Goal: Task Accomplishment & Management: Use online tool/utility

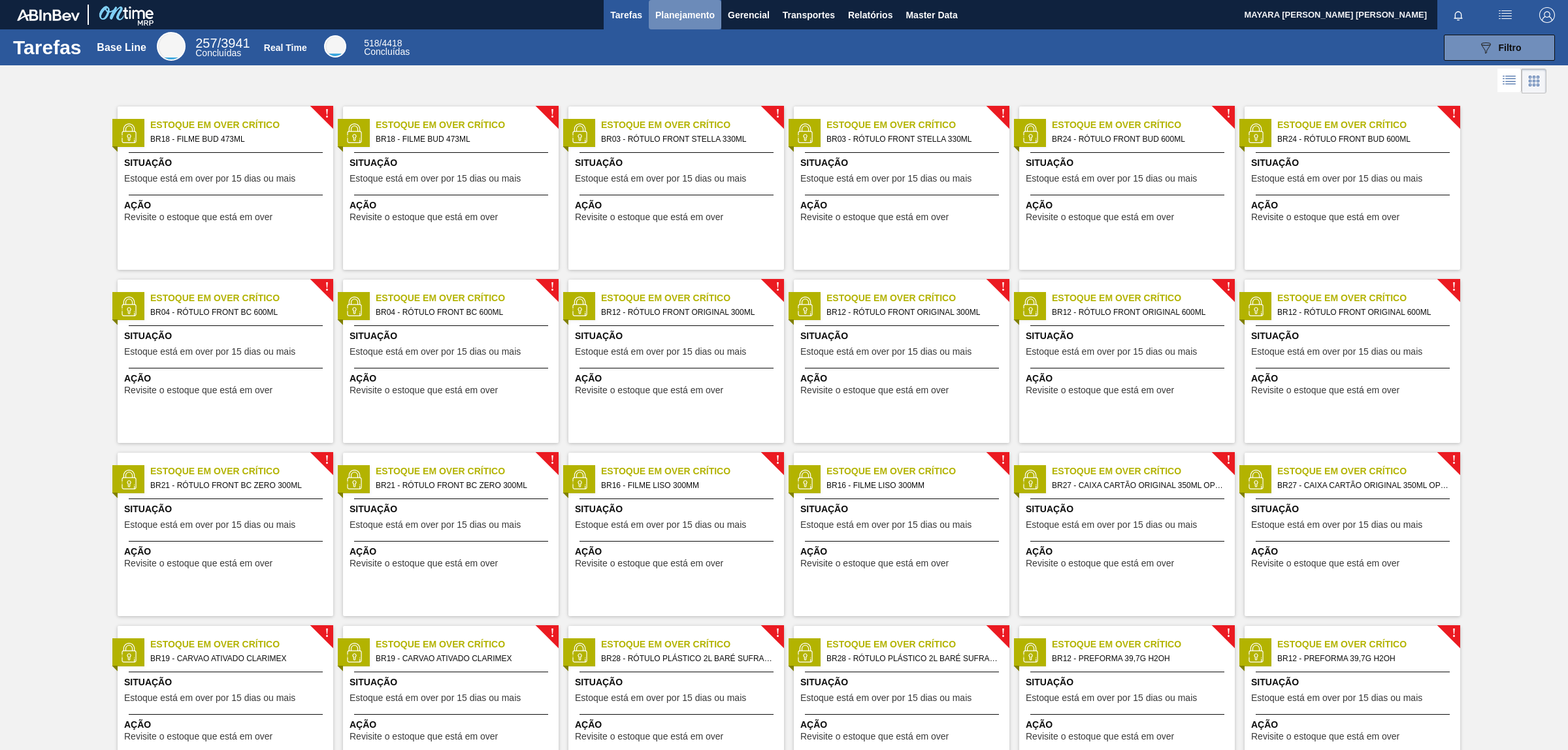
click at [693, 13] on span "Planejamento" at bounding box center [685, 15] width 59 height 16
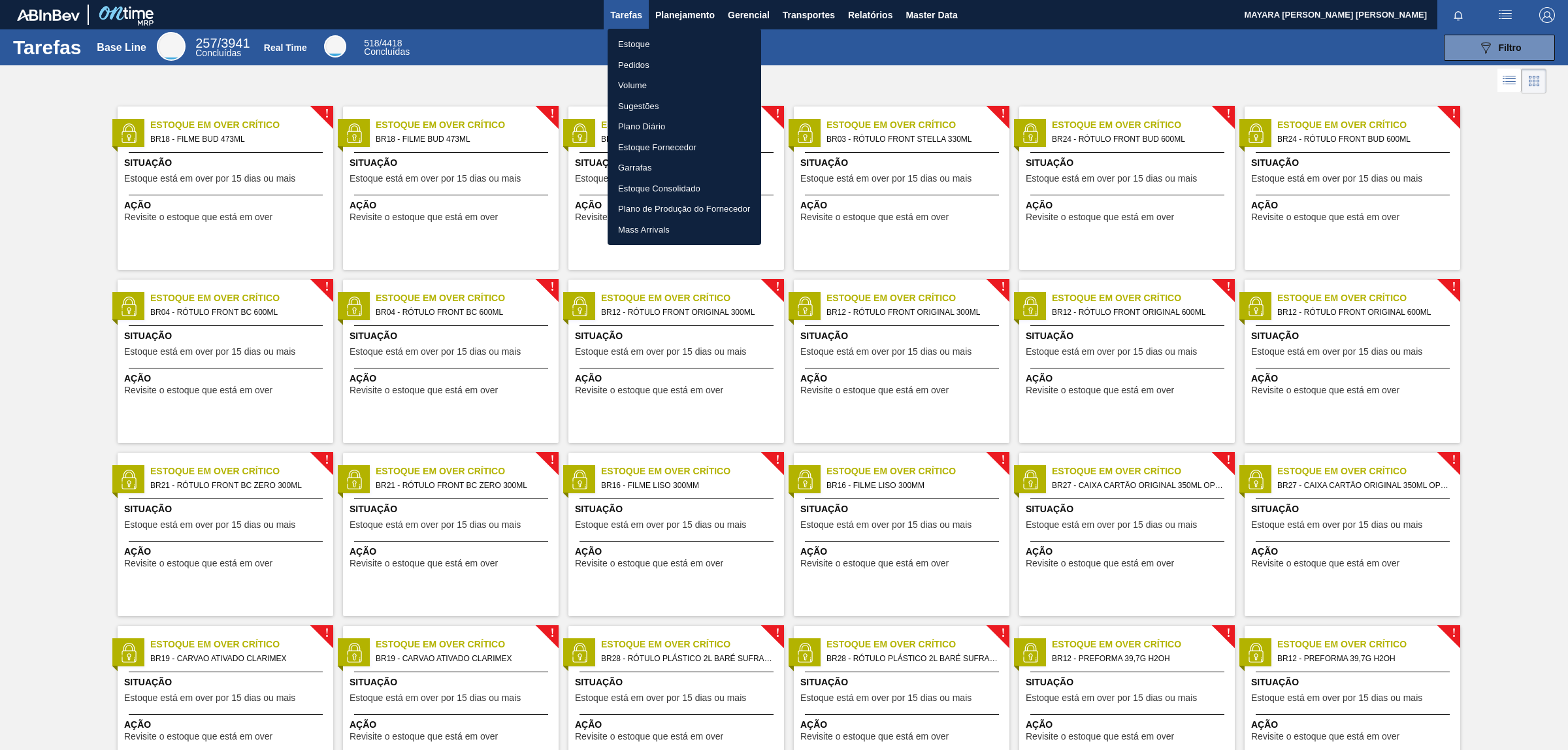
click at [633, 65] on li "Pedidos" at bounding box center [684, 65] width 153 height 21
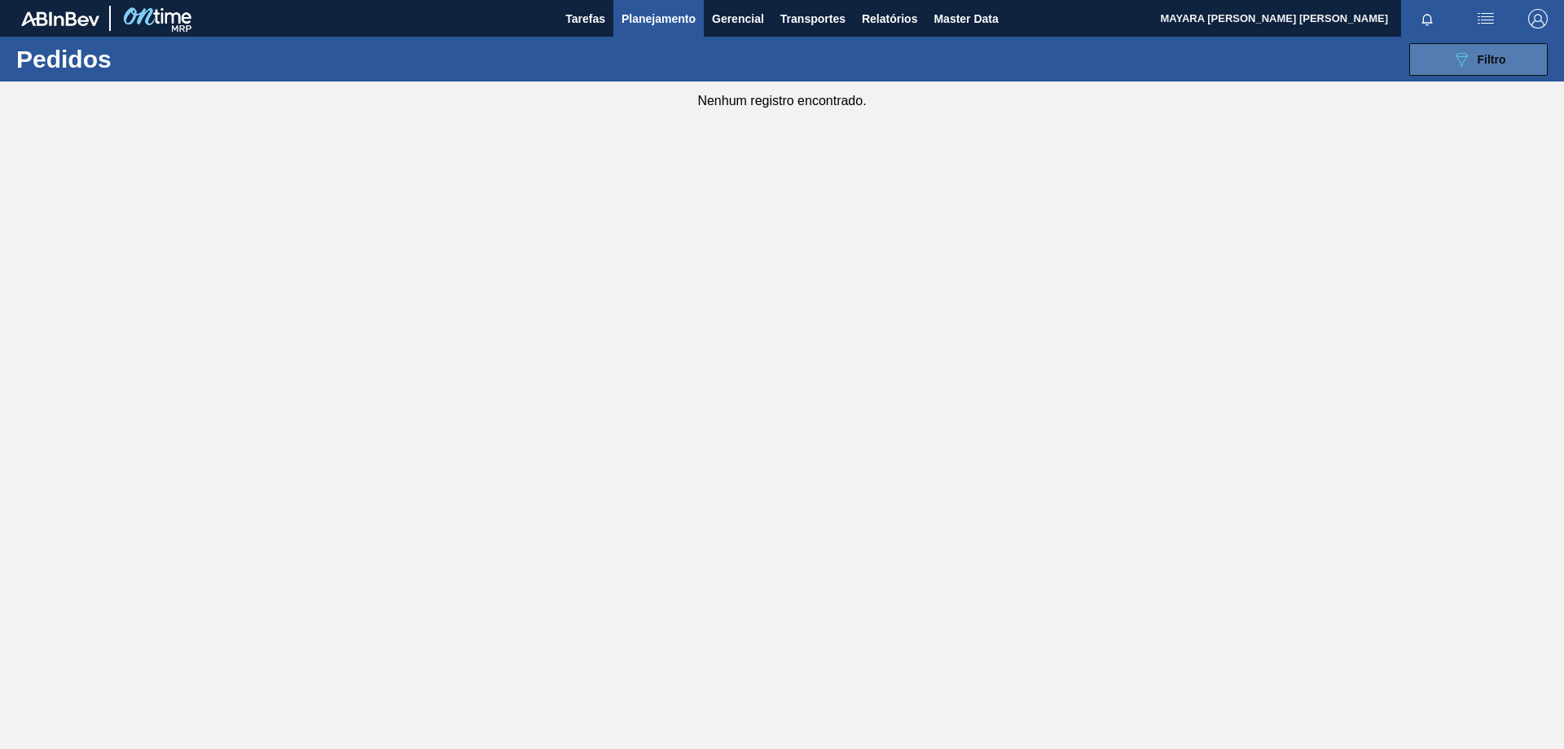
click at [1439, 65] on button "089F7B8B-B2A5-4AFE-B5C0-19BA573D28AC Filtro" at bounding box center [1479, 59] width 139 height 33
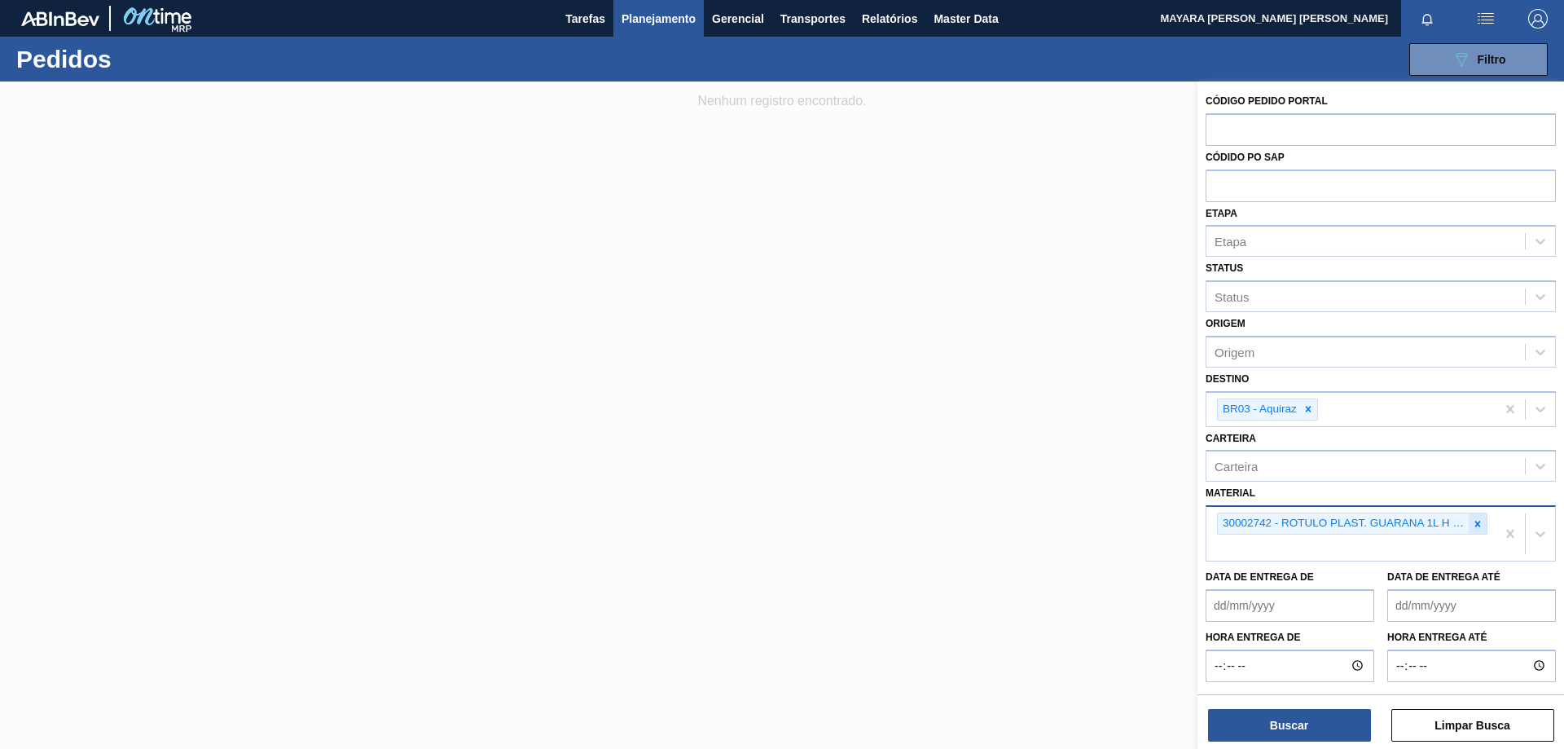
click at [1480, 525] on icon at bounding box center [1477, 523] width 11 height 11
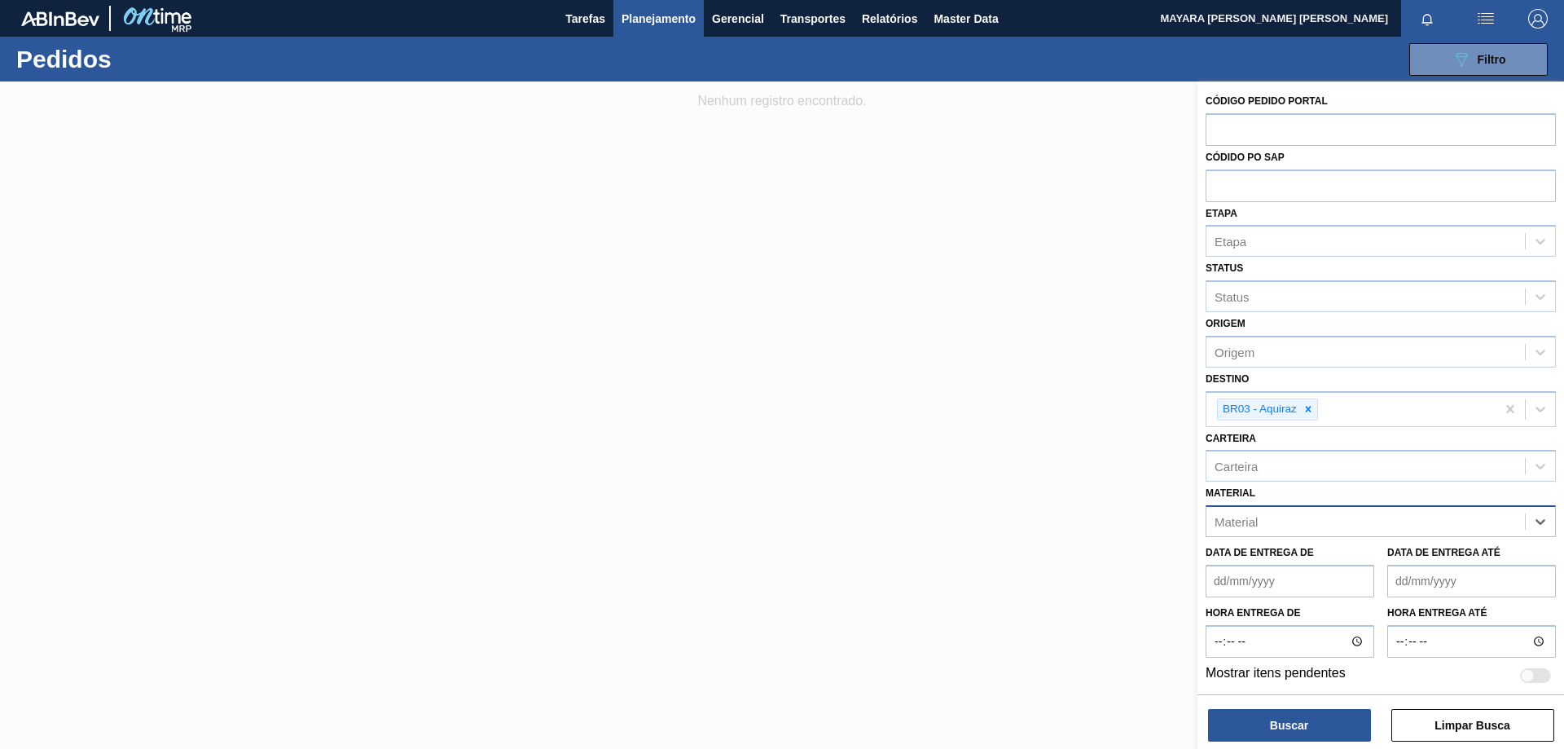
paste input "20005476"
type input "20005476"
click at [1428, 565] on div "20005476 - ROT FRONT [DATE] RGB 429 CX60MIL" at bounding box center [1381, 562] width 350 height 30
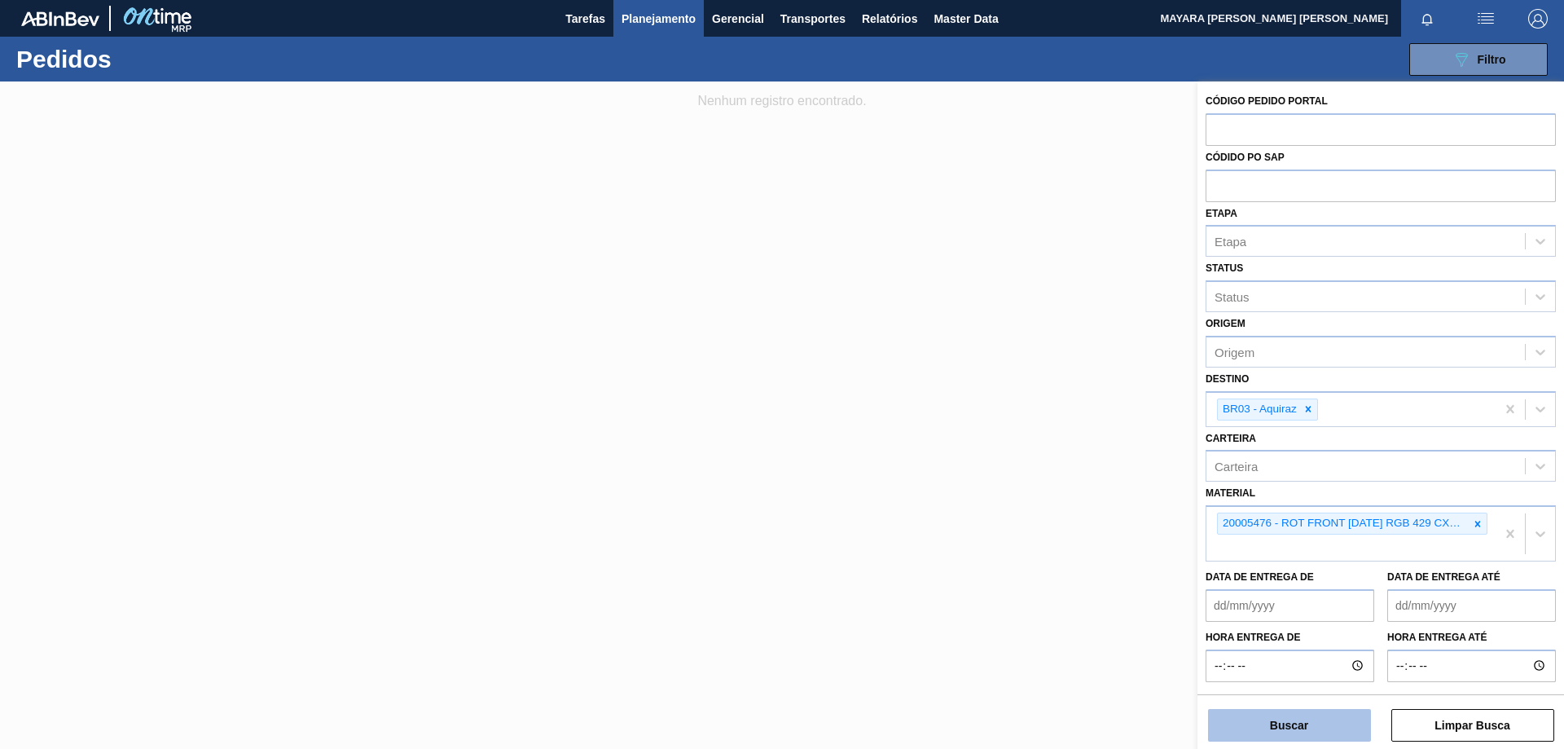
click at [1330, 727] on button "Buscar" at bounding box center [1289, 725] width 163 height 33
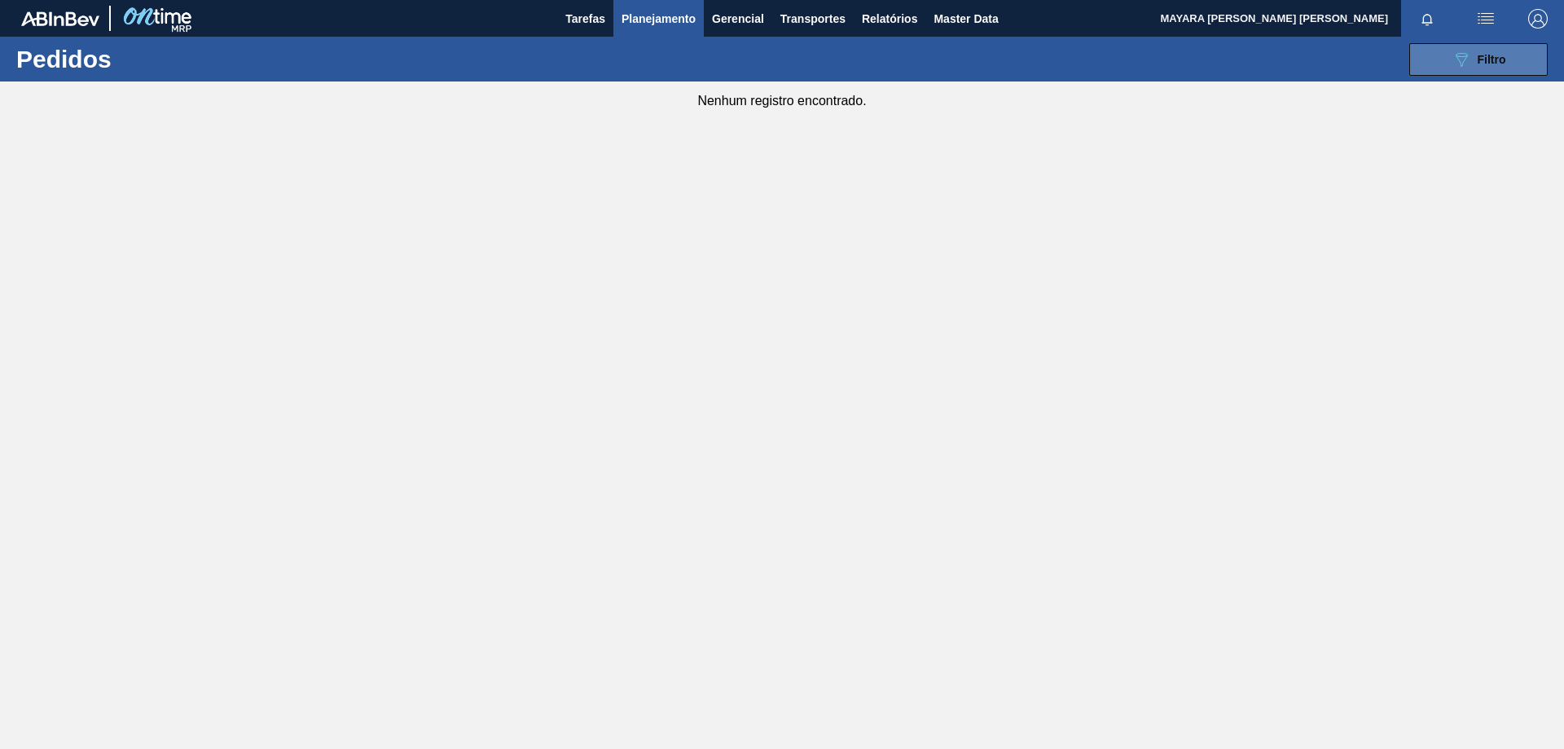
click at [1489, 60] on span "Filtro" at bounding box center [1492, 59] width 29 height 13
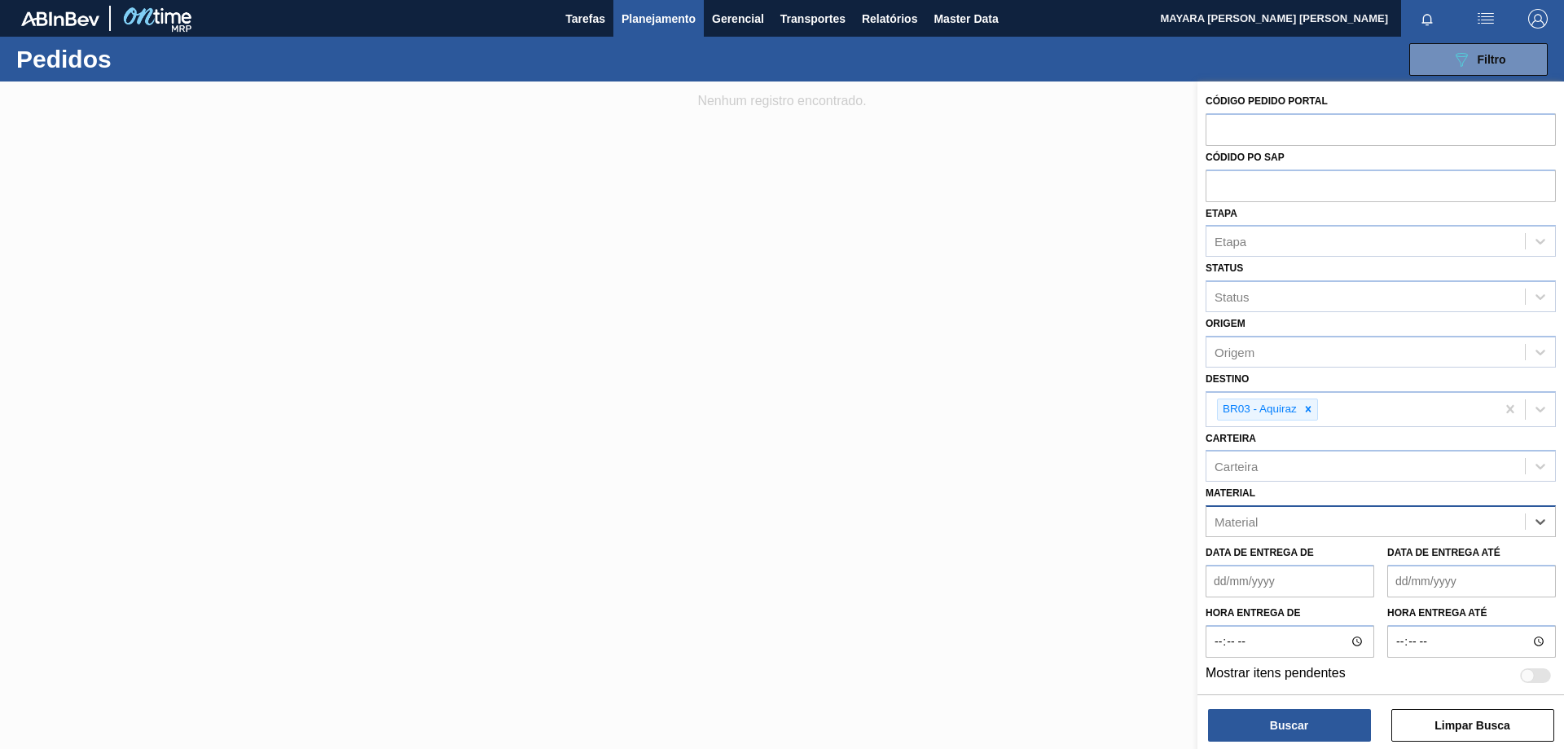
paste input "20004880"
type input "20004880"
click at [1427, 565] on div "20004880 - ROLHA MET BRAHMA PO MONOLAB CX10,5MIL" at bounding box center [1381, 562] width 350 height 30
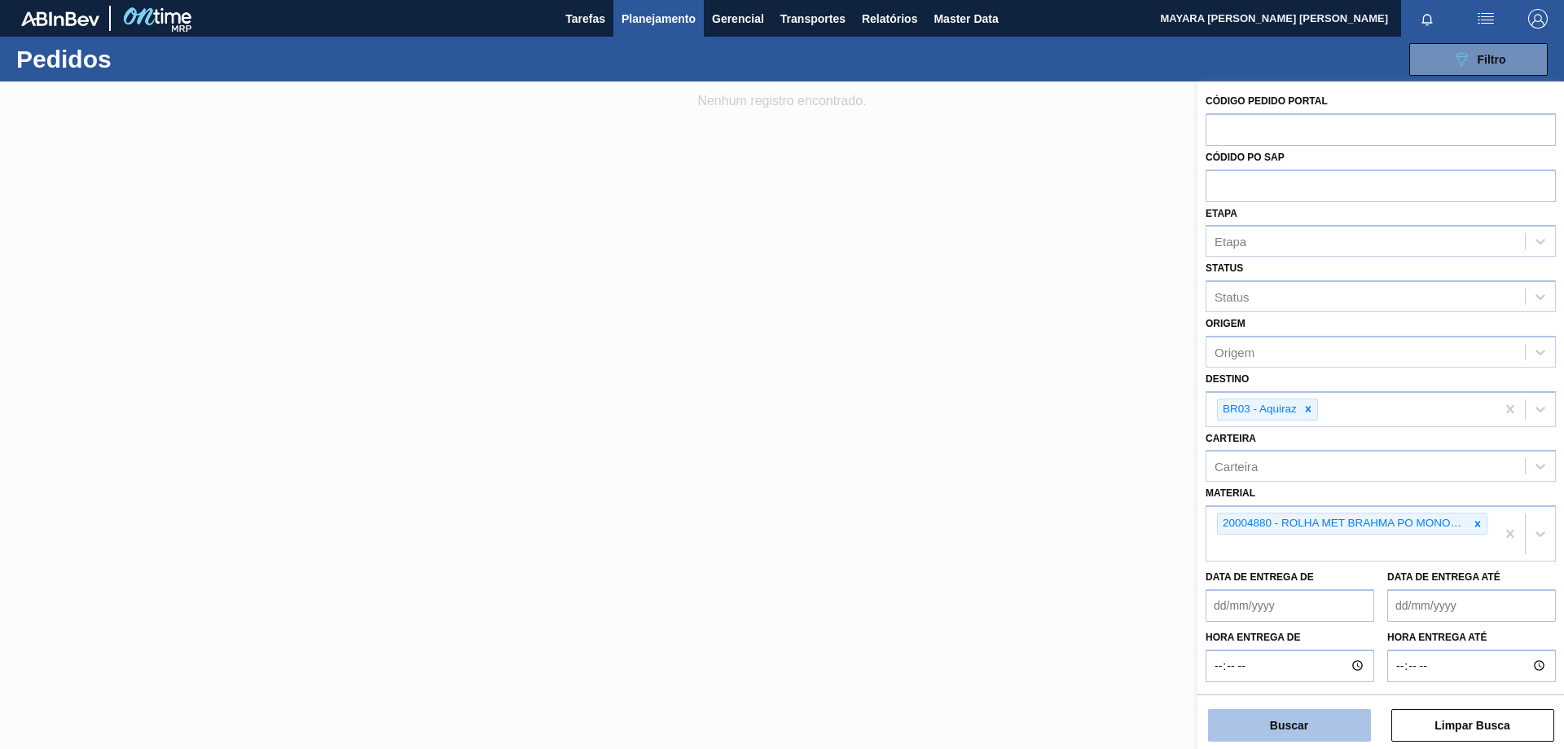
click at [1308, 715] on button "Buscar" at bounding box center [1289, 725] width 163 height 33
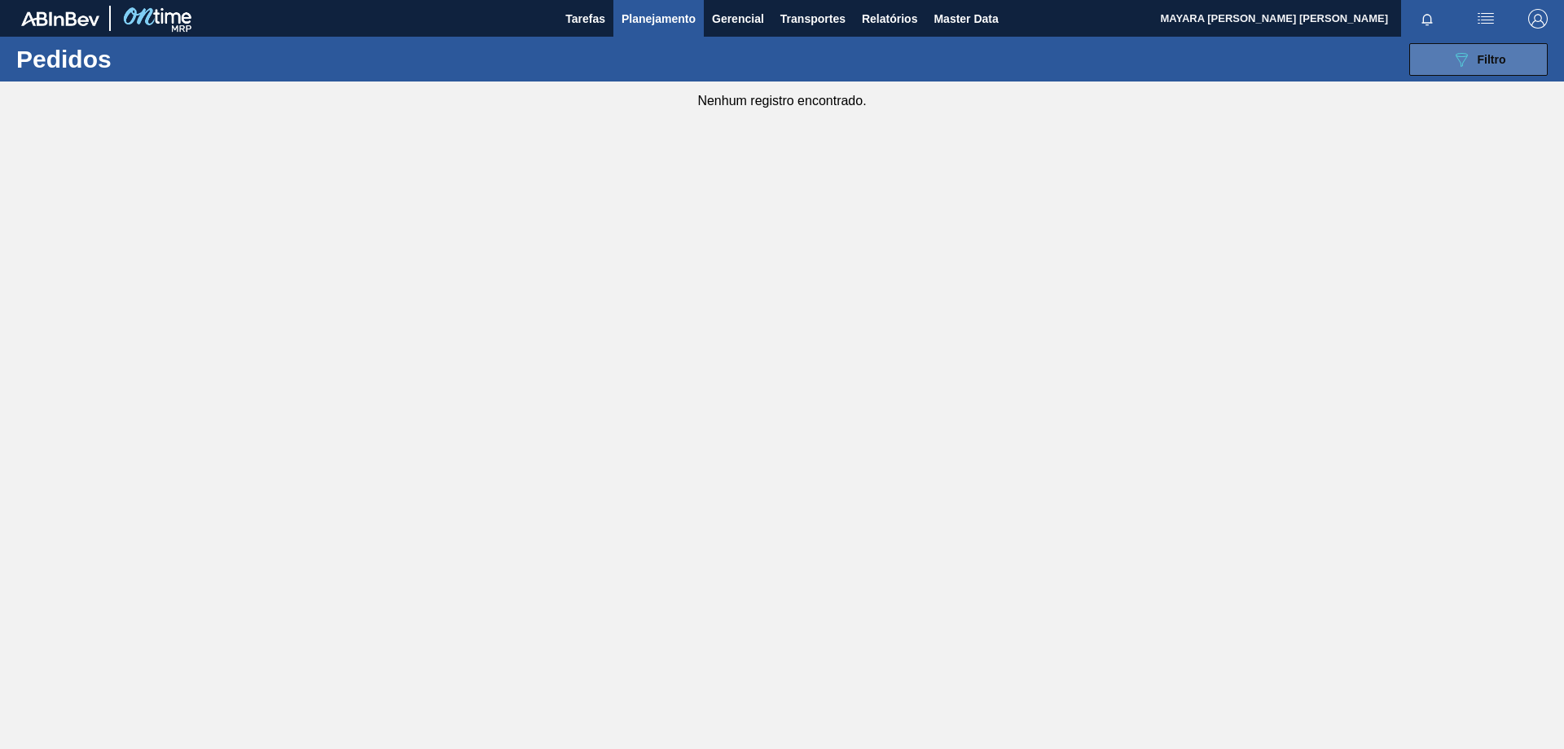
click at [1495, 56] on span "Filtro" at bounding box center [1492, 59] width 29 height 13
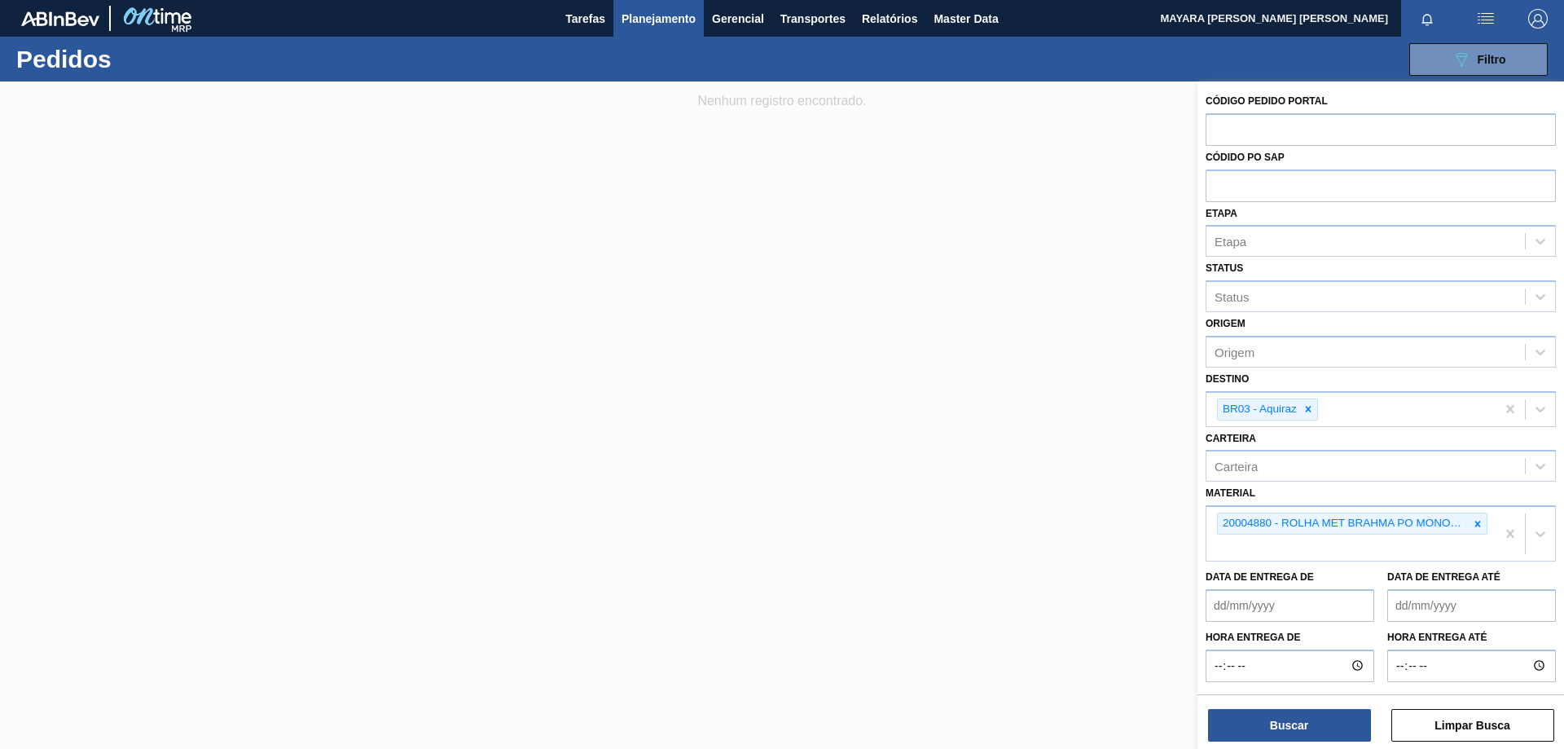
scroll to position [27, 0]
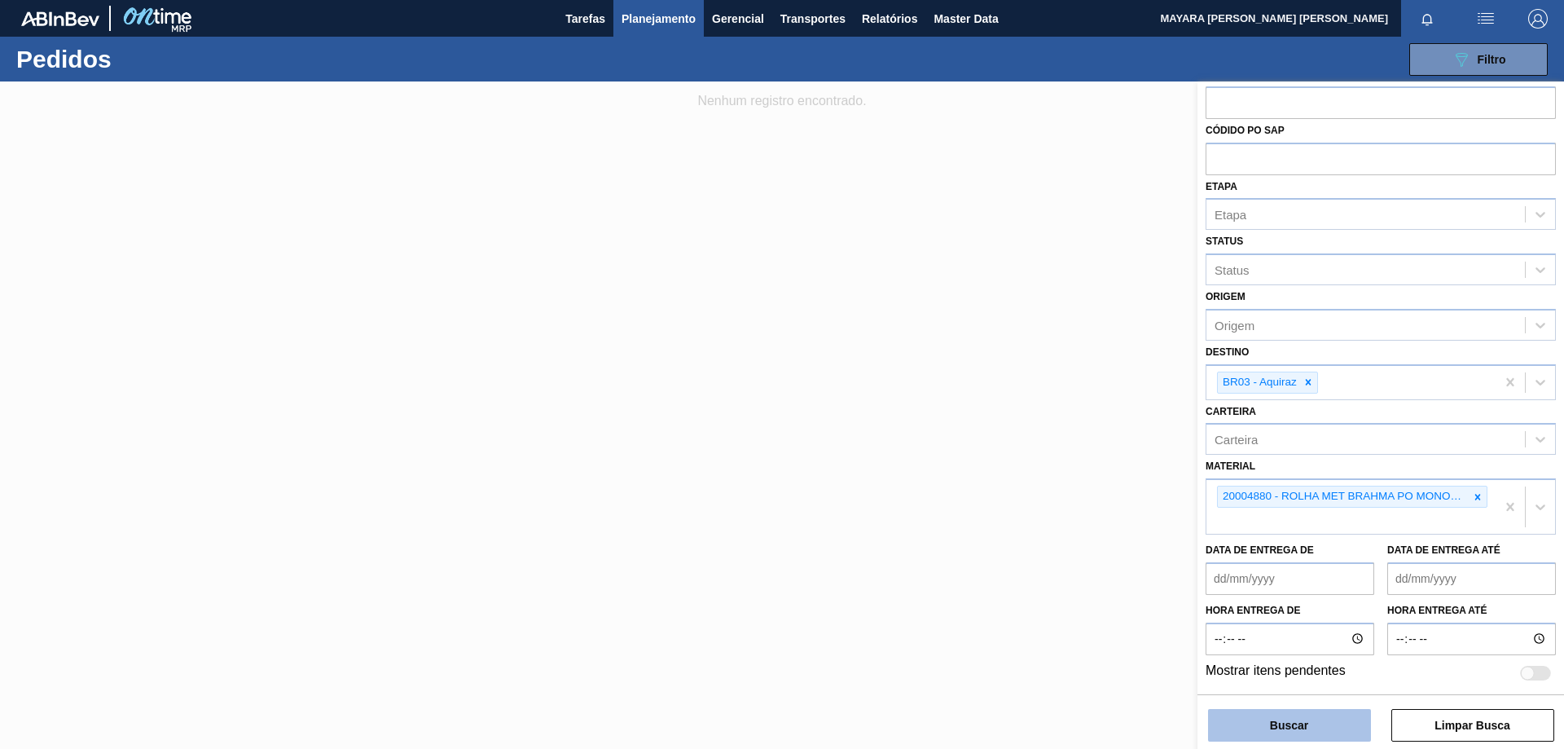
click at [1287, 722] on button "Buscar" at bounding box center [1289, 725] width 163 height 33
